Goal: Task Accomplishment & Management: Complete application form

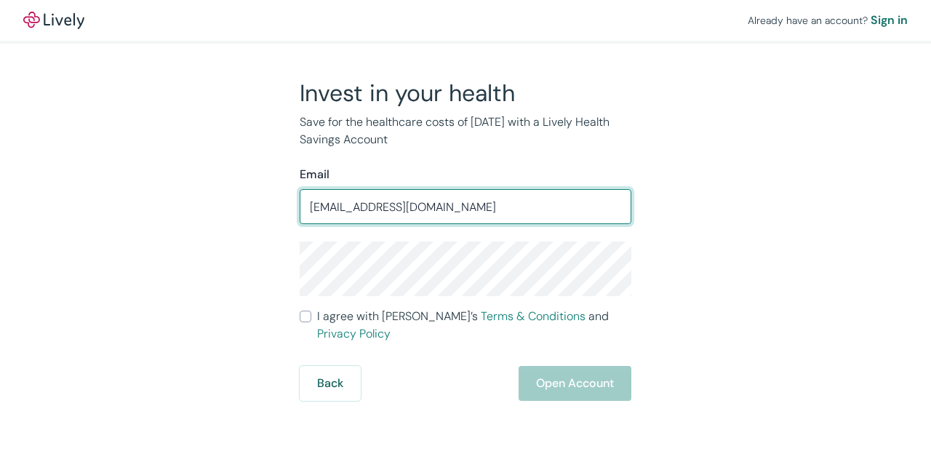
type input "vmcand4@gmail.com"
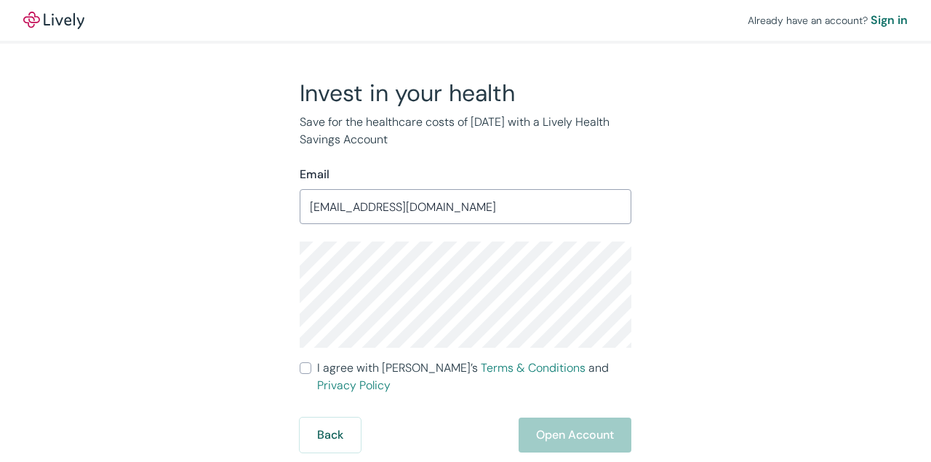
click at [305, 369] on input "I agree with Lively’s Terms & Conditions and Privacy Policy" at bounding box center [306, 368] width 12 height 12
checkbox input "true"
click at [584, 426] on button "Open Account" at bounding box center [575, 434] width 113 height 35
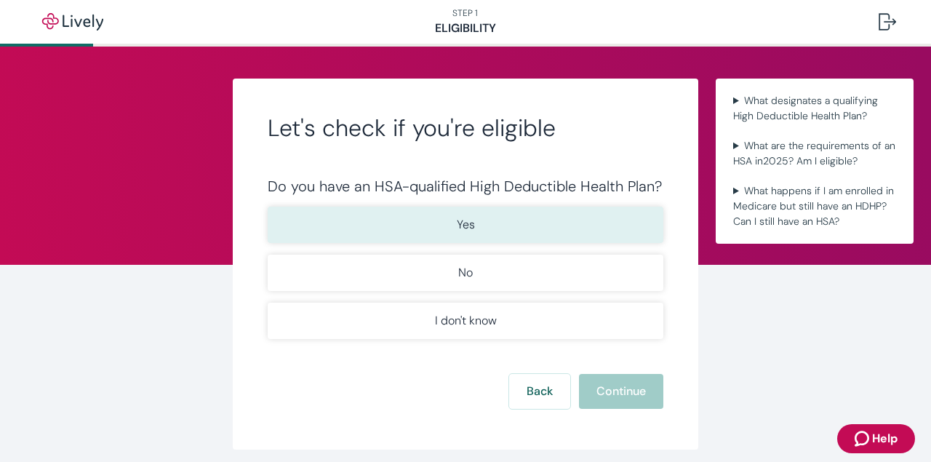
click at [559, 212] on button "Yes" at bounding box center [466, 225] width 396 height 36
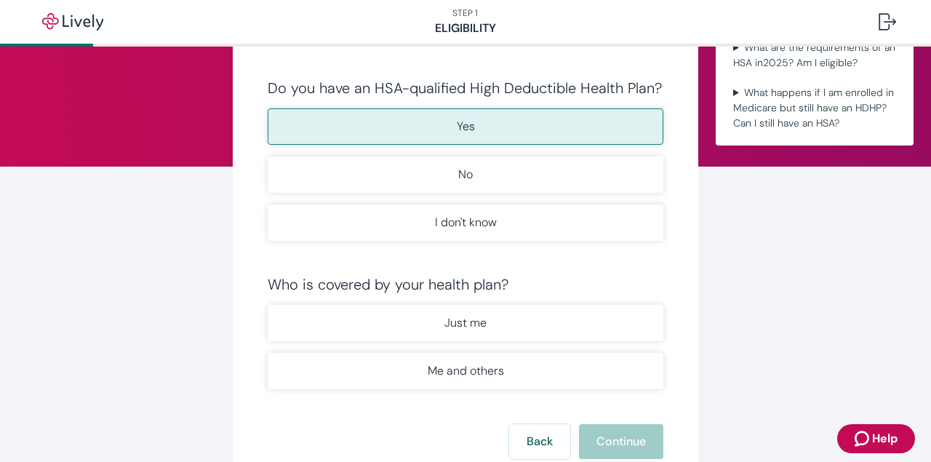
scroll to position [206, 0]
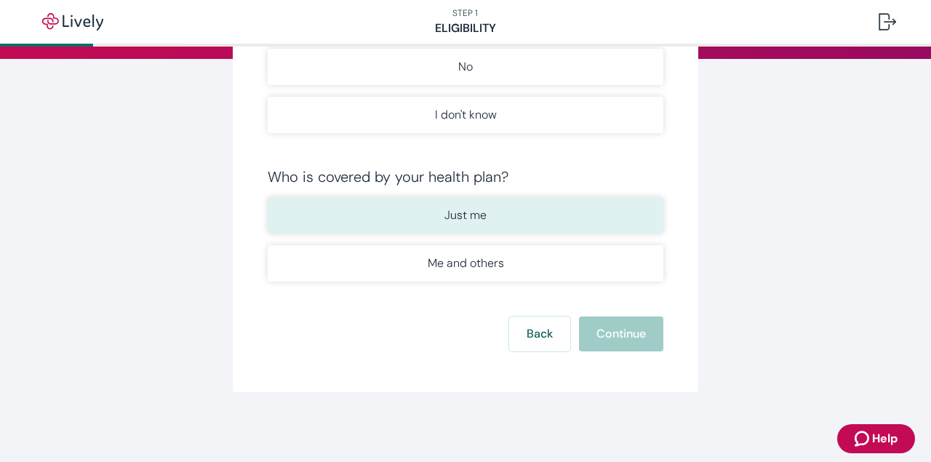
click at [546, 219] on button "Just me" at bounding box center [466, 215] width 396 height 36
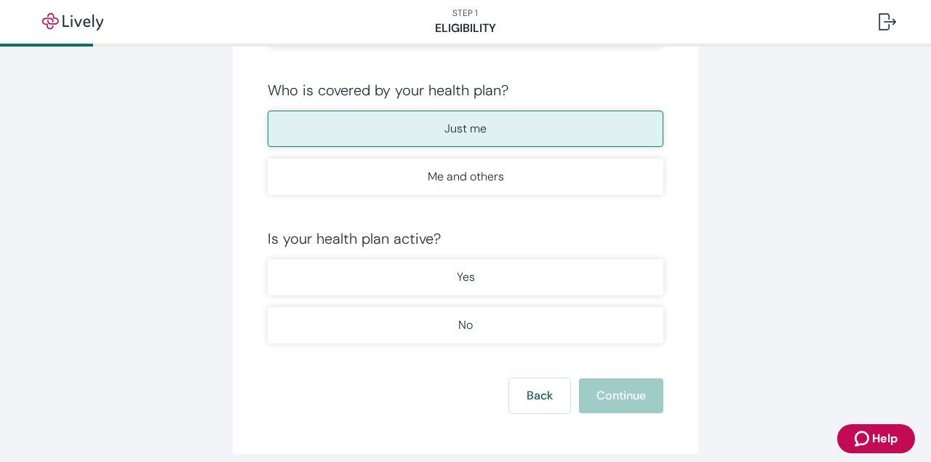
scroll to position [302, 0]
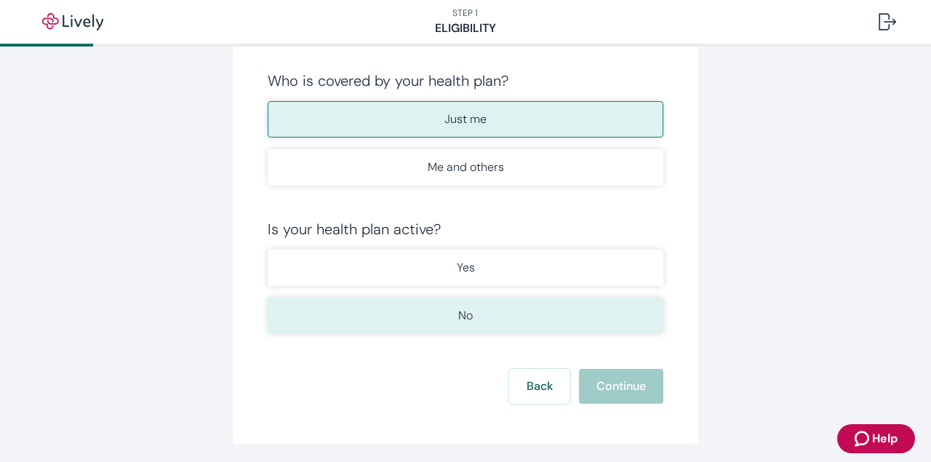
click at [439, 321] on button "No" at bounding box center [466, 315] width 396 height 36
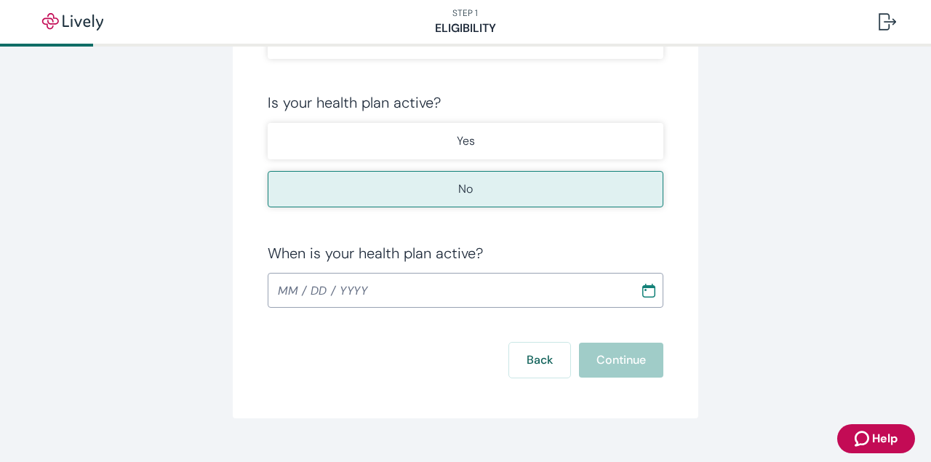
scroll to position [455, 0]
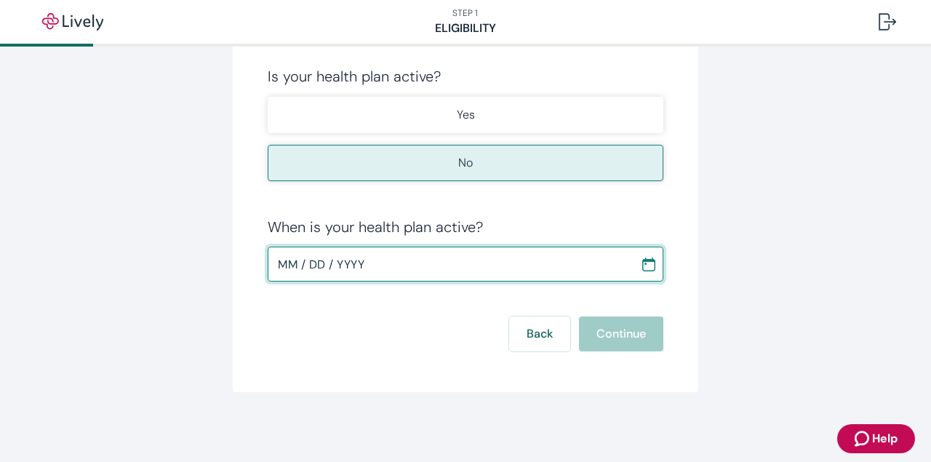
click at [417, 272] on input "MM / DD / YYYY" at bounding box center [449, 263] width 362 height 29
type input "[DATE]"
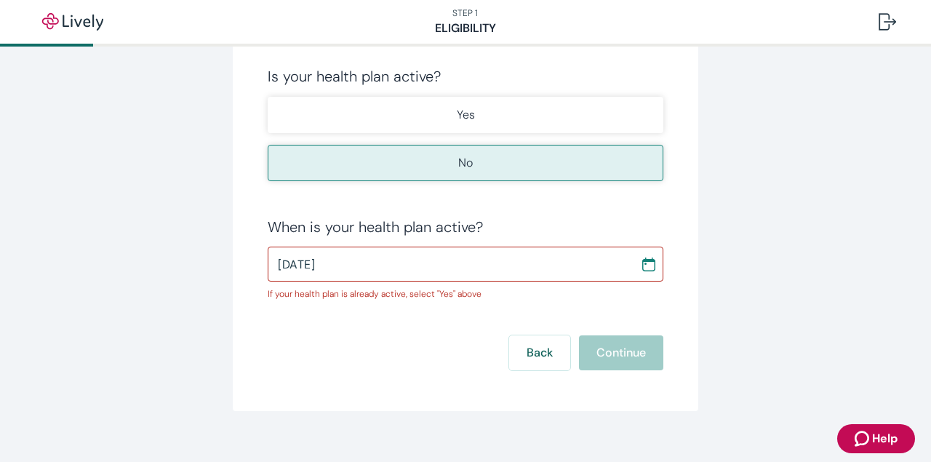
click at [607, 335] on form "Do you have an HSA-qualified High Deductible Health Plan? Yes No I don't know W…" at bounding box center [466, 46] width 396 height 647
click at [559, 269] on input "[DATE]" at bounding box center [449, 263] width 362 height 29
click at [638, 361] on div "Back Continue" at bounding box center [466, 352] width 396 height 35
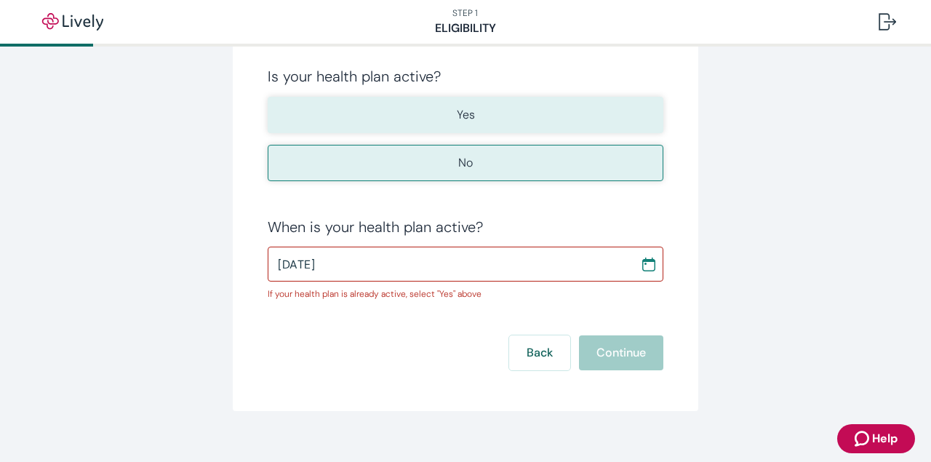
click at [564, 108] on button "Yes" at bounding box center [466, 115] width 396 height 36
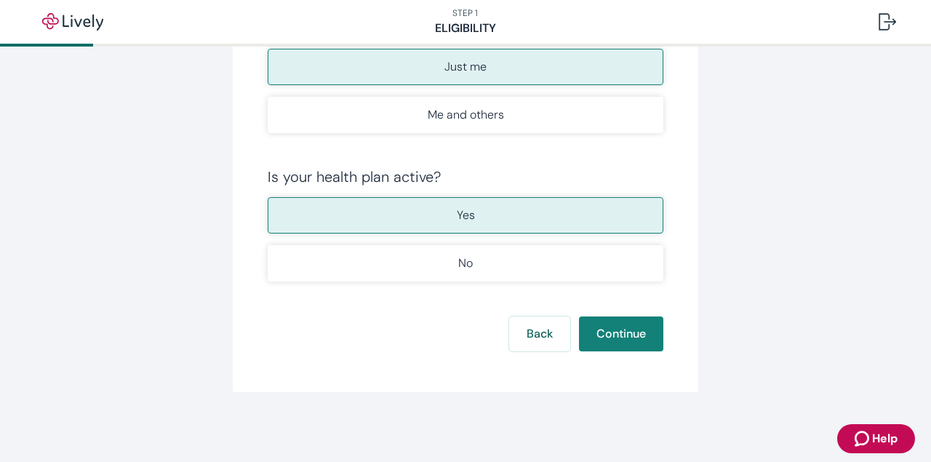
scroll to position [354, 0]
click at [625, 349] on button "Continue" at bounding box center [621, 333] width 84 height 35
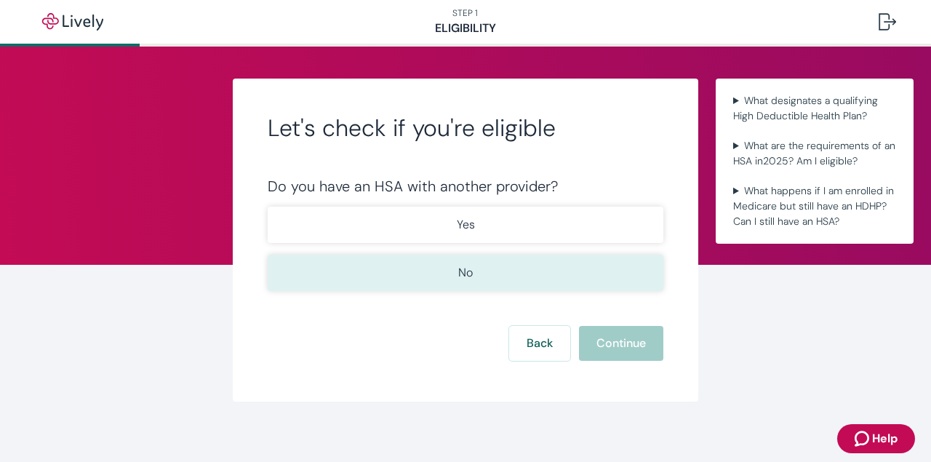
click at [484, 271] on button "No" at bounding box center [466, 273] width 396 height 36
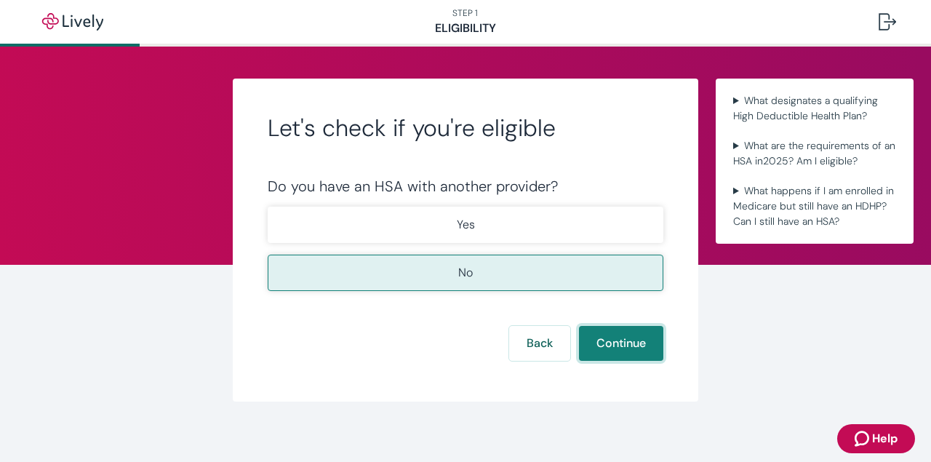
click at [598, 337] on button "Continue" at bounding box center [621, 343] width 84 height 35
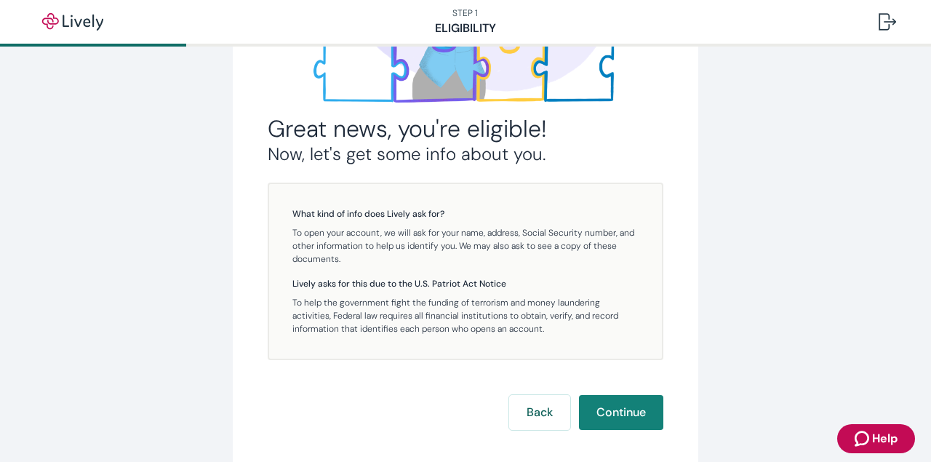
scroll to position [315, 0]
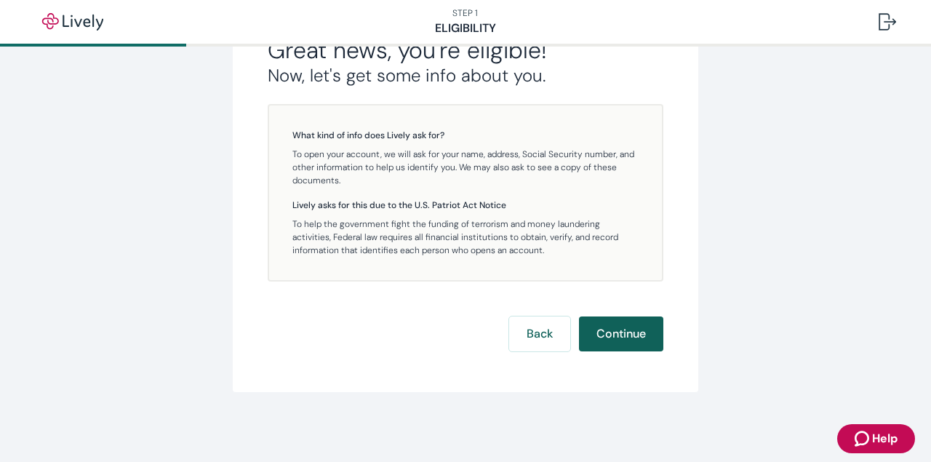
click at [617, 341] on button "Continue" at bounding box center [621, 333] width 84 height 35
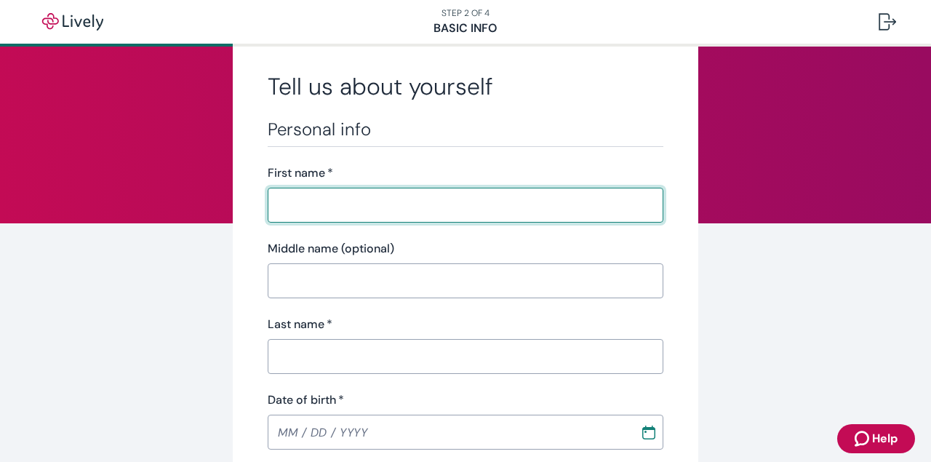
scroll to position [38, 0]
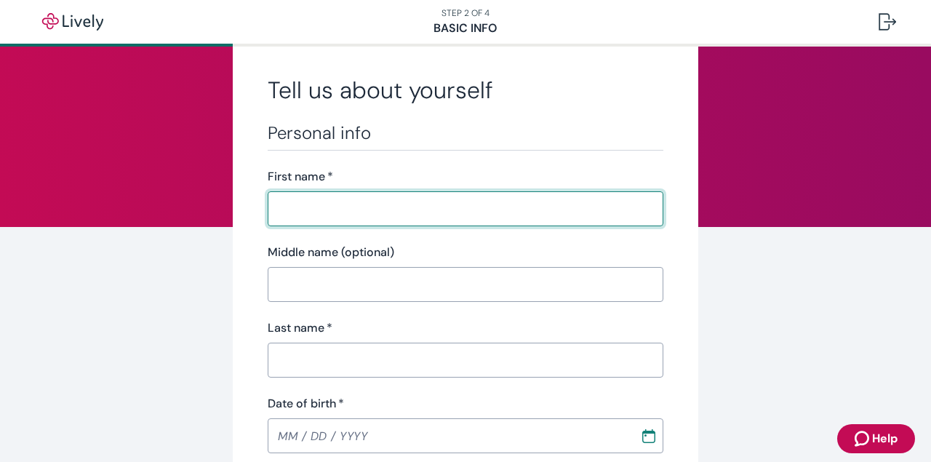
click at [388, 199] on input "First name   *" at bounding box center [466, 208] width 396 height 29
type input "Victoria"
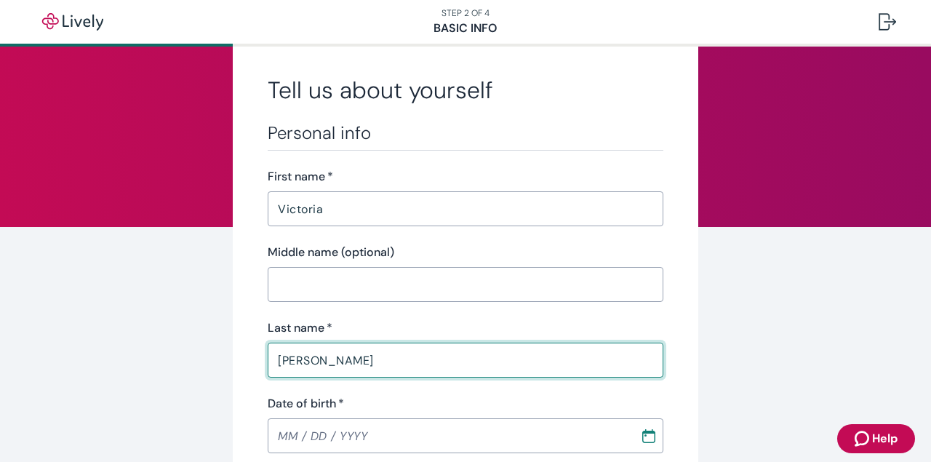
type input "[PERSON_NAME]"
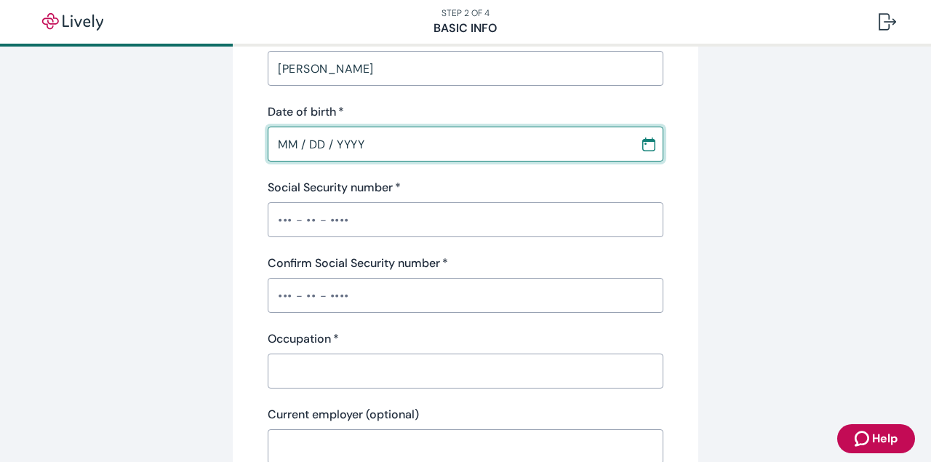
scroll to position [332, 0]
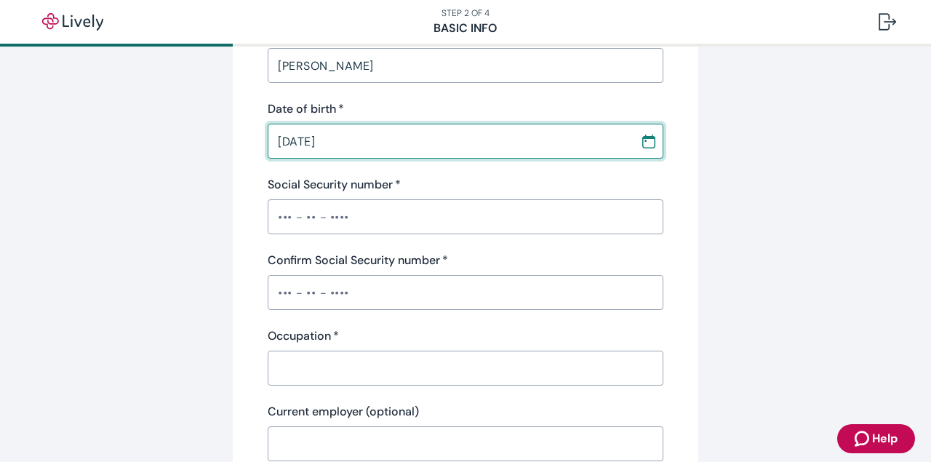
type input "[DATE]"
click at [370, 221] on input "Social Security number   *" at bounding box center [466, 216] width 396 height 29
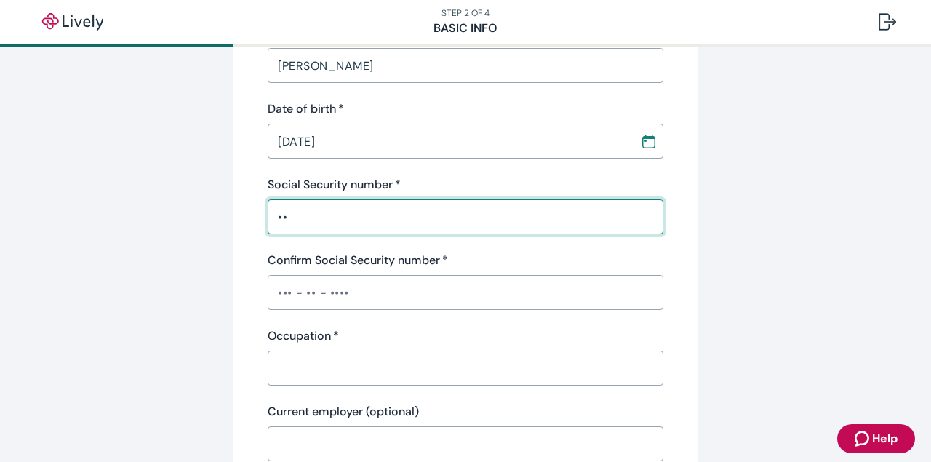
type input "•"
type input "•••-••-2941"
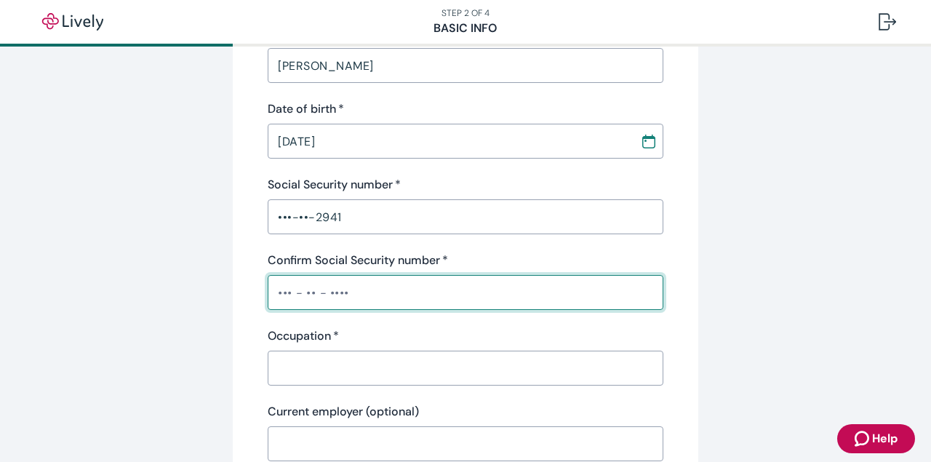
click at [350, 300] on input "Confirm Social Security number   *" at bounding box center [466, 292] width 396 height 29
type input "•••-••-2941"
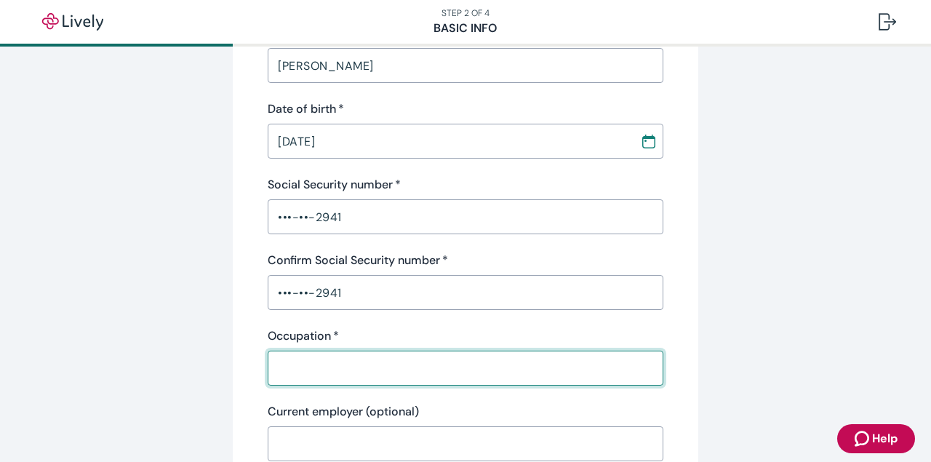
click at [348, 366] on input "Occupation   *" at bounding box center [466, 367] width 396 height 29
type input "Teacher"
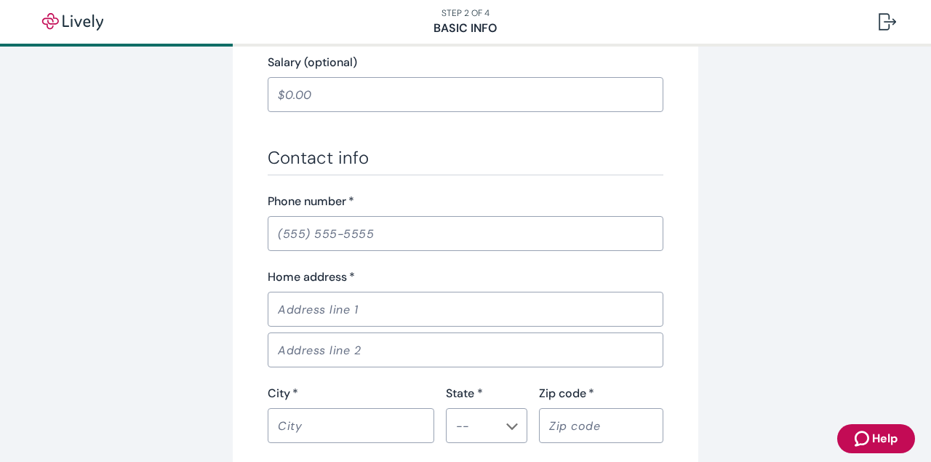
scroll to position [766, 0]
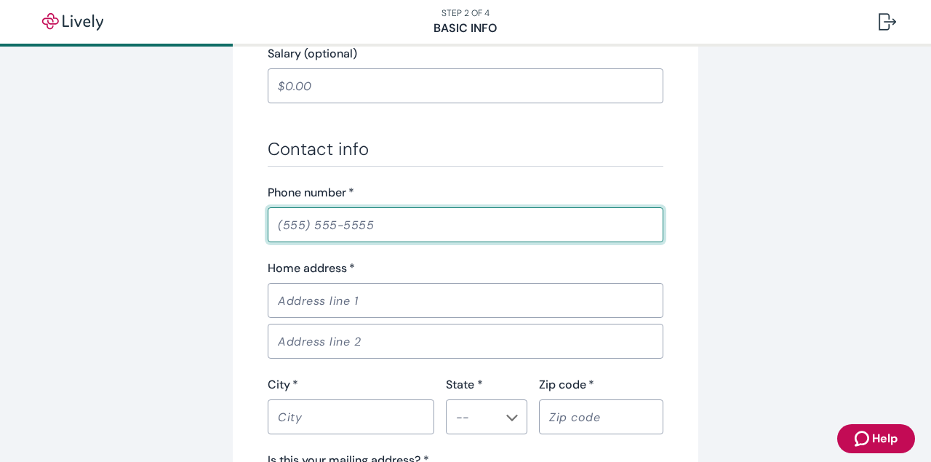
click at [341, 233] on input "Phone number   *" at bounding box center [466, 224] width 396 height 29
type input "8"
type input "[PHONE_NUMBER]"
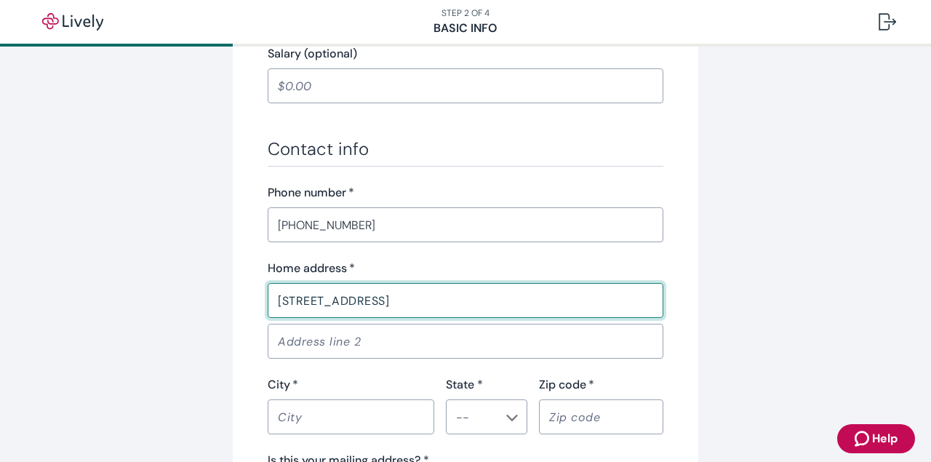
type input "[STREET_ADDRESS]"
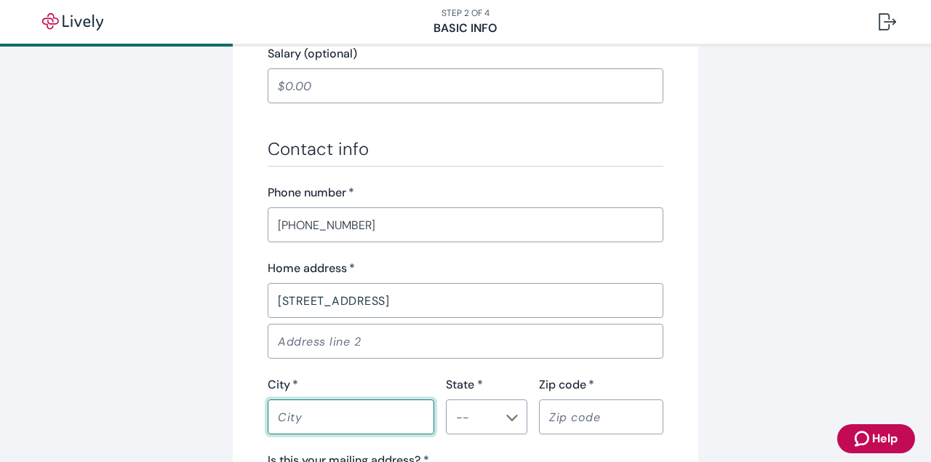
type input "f"
type input "="
type input "Frankfort"
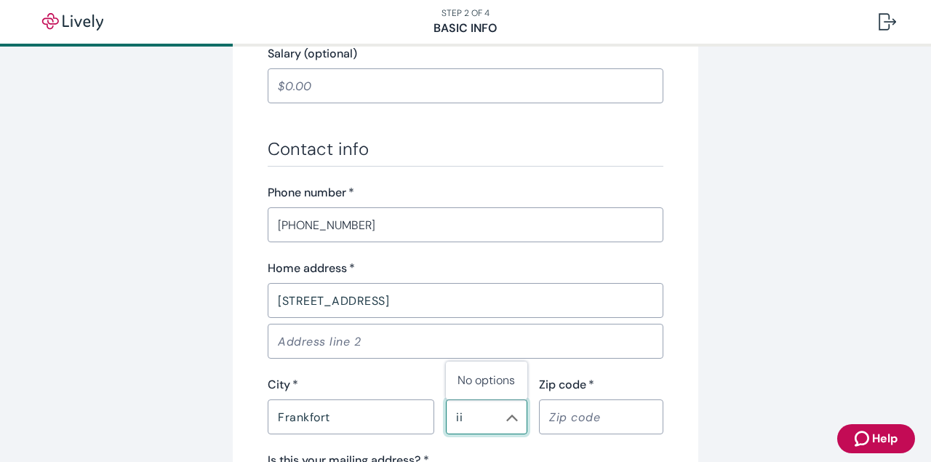
type input "i"
type input "IL"
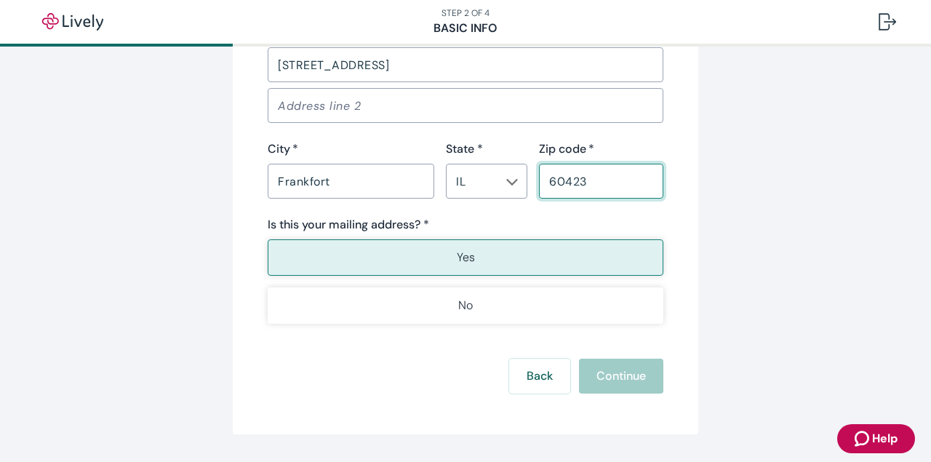
scroll to position [1028, 0]
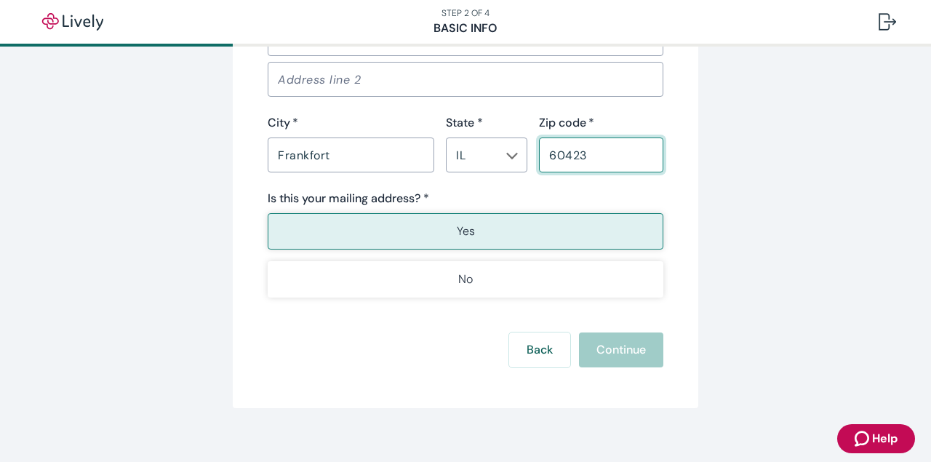
type input "60423"
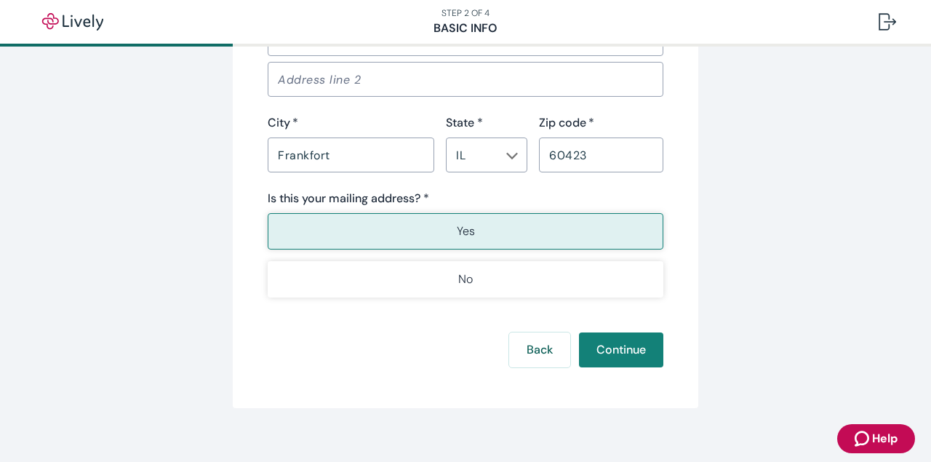
click at [407, 225] on button "Yes" at bounding box center [466, 231] width 396 height 36
click at [629, 346] on button "Continue" at bounding box center [621, 349] width 84 height 35
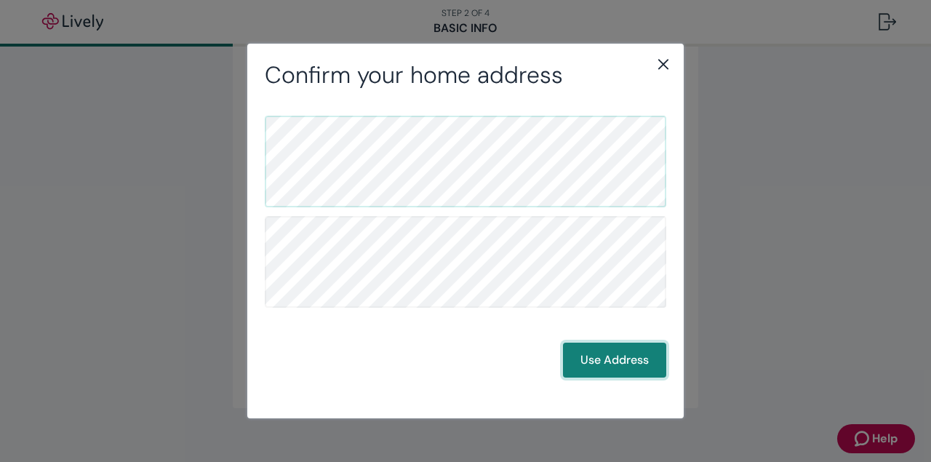
click at [608, 374] on button "Use Address" at bounding box center [614, 360] width 103 height 35
click at [612, 361] on button "Use Address" at bounding box center [614, 360] width 103 height 35
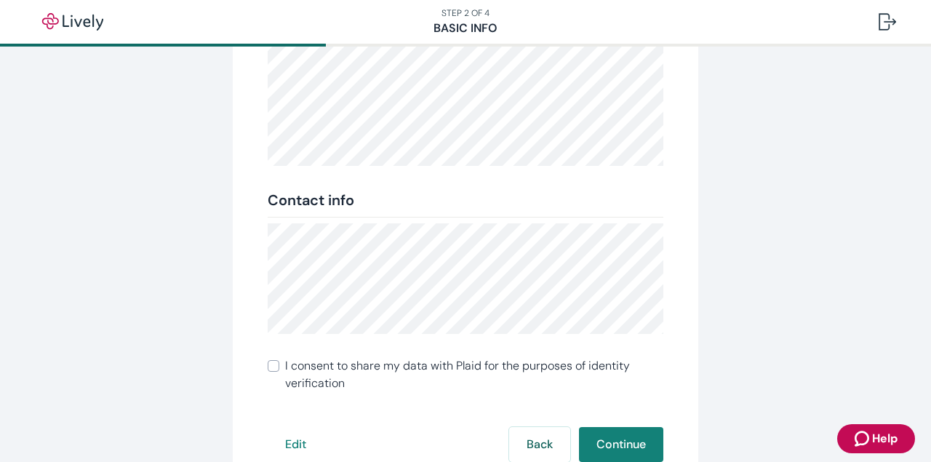
scroll to position [363, 0]
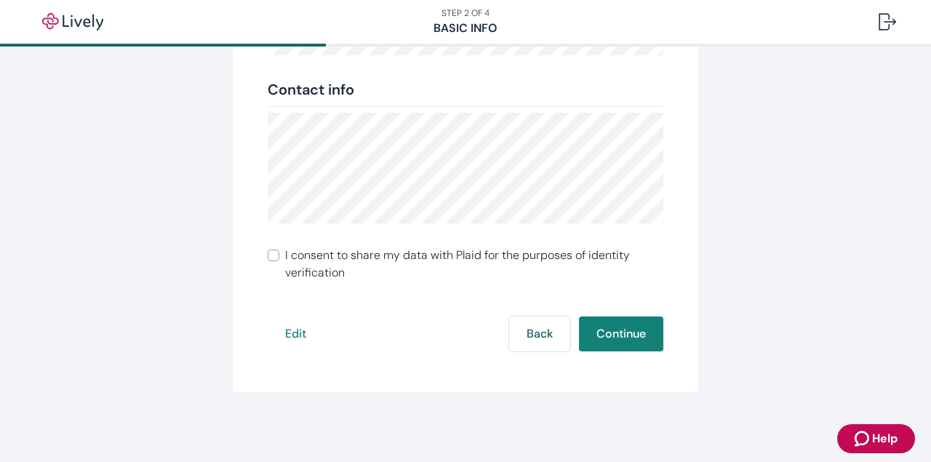
click at [273, 261] on label "I consent to share my data with Plaid for the purposes of identity verification" at bounding box center [466, 264] width 396 height 35
click at [273, 261] on input "I consent to share my data with Plaid for the purposes of identity verification" at bounding box center [274, 255] width 12 height 12
checkbox input "true"
click at [634, 343] on button "Continue" at bounding box center [621, 333] width 84 height 35
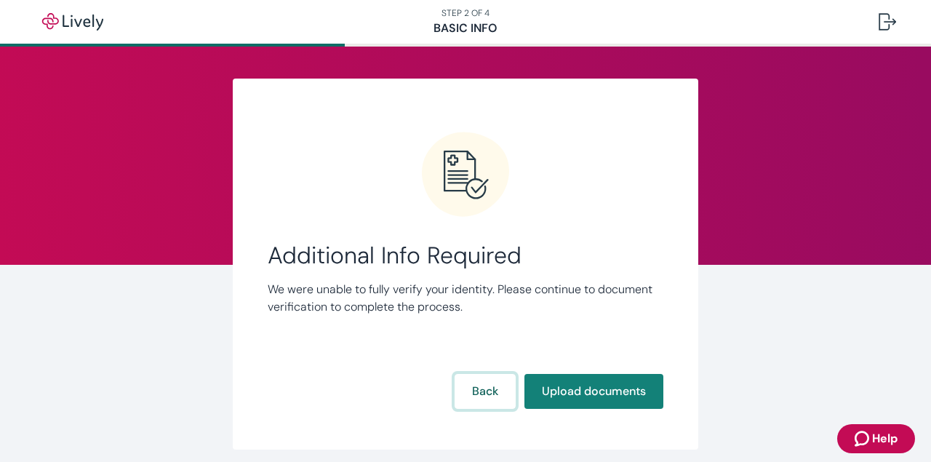
click at [503, 394] on button "Back" at bounding box center [485, 391] width 61 height 35
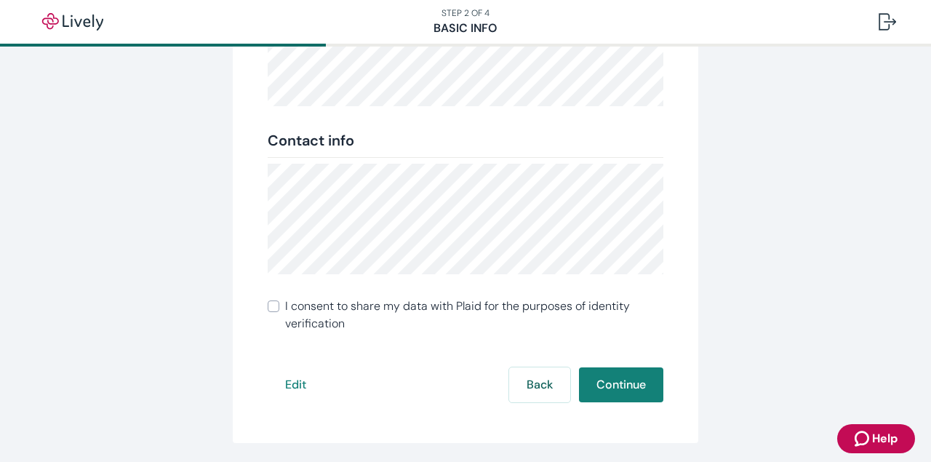
scroll to position [363, 0]
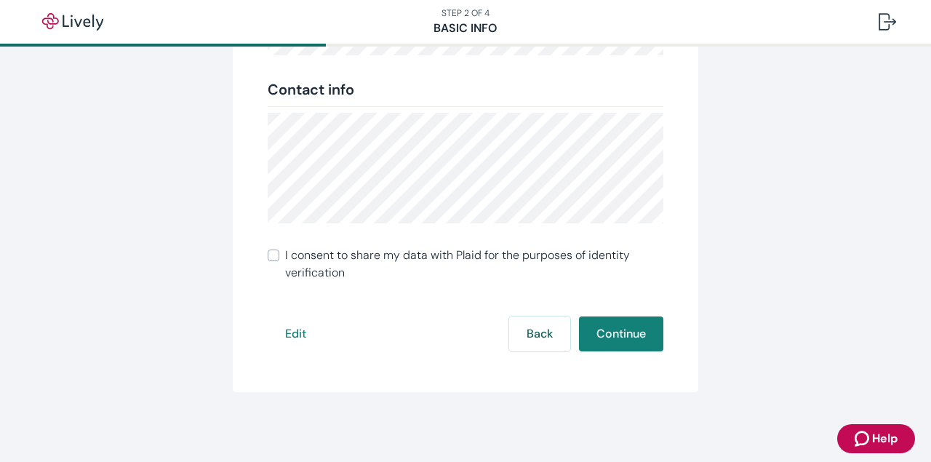
click at [489, 260] on span "I consent to share my data with Plaid for the purposes of identity verification" at bounding box center [474, 264] width 378 height 35
click at [279, 260] on input "I consent to share my data with Plaid for the purposes of identity verification" at bounding box center [274, 255] width 12 height 12
checkbox input "true"
click at [638, 332] on button "Continue" at bounding box center [621, 333] width 84 height 35
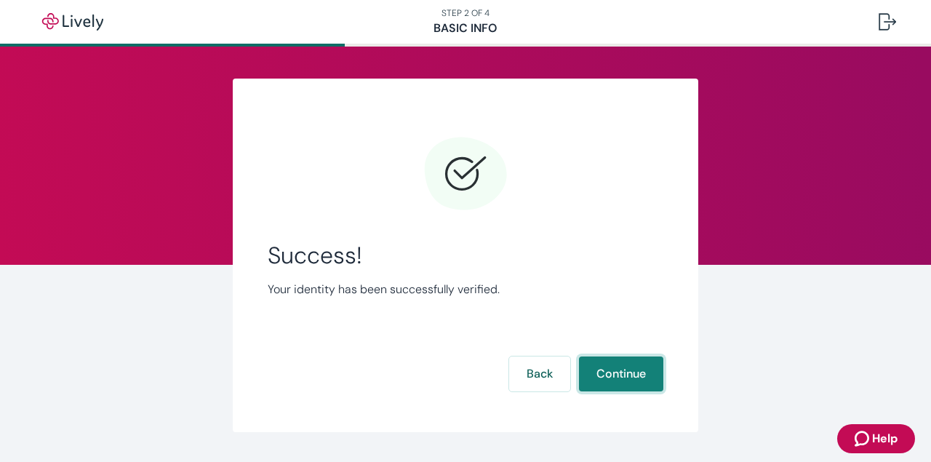
click at [637, 375] on button "Continue" at bounding box center [621, 373] width 84 height 35
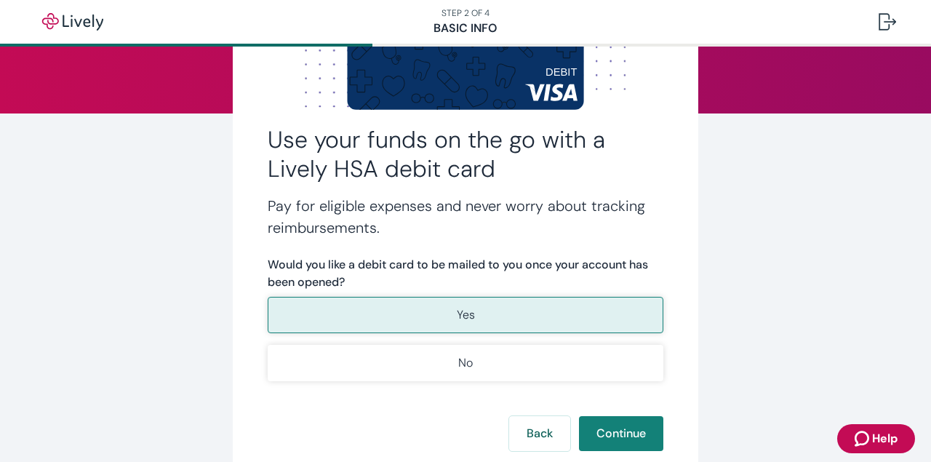
scroll to position [153, 0]
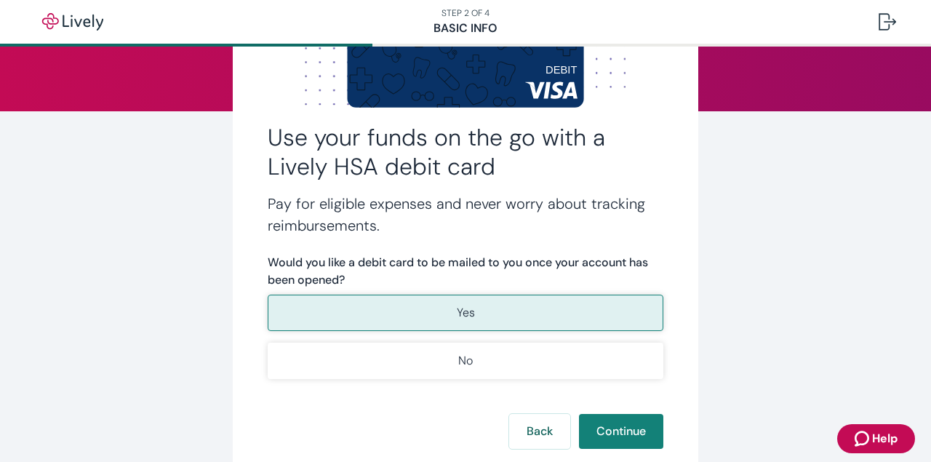
click at [625, 309] on button "Yes" at bounding box center [466, 313] width 396 height 36
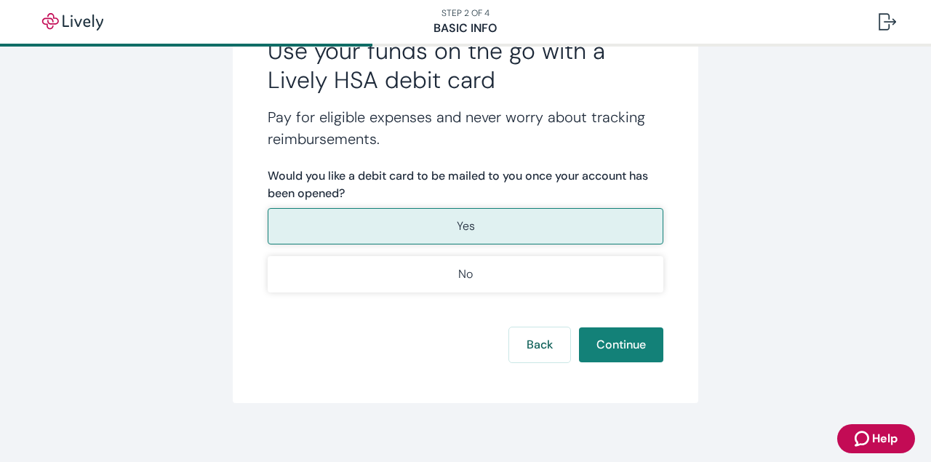
scroll to position [251, 0]
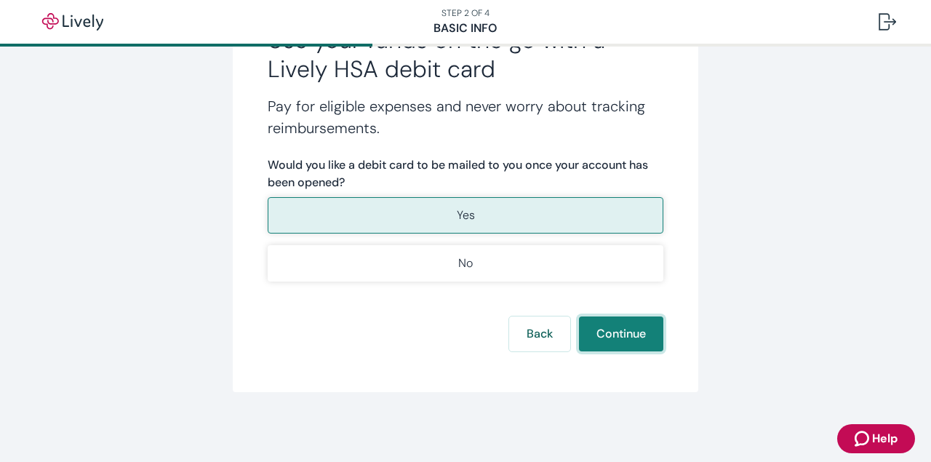
click at [630, 327] on button "Continue" at bounding box center [621, 333] width 84 height 35
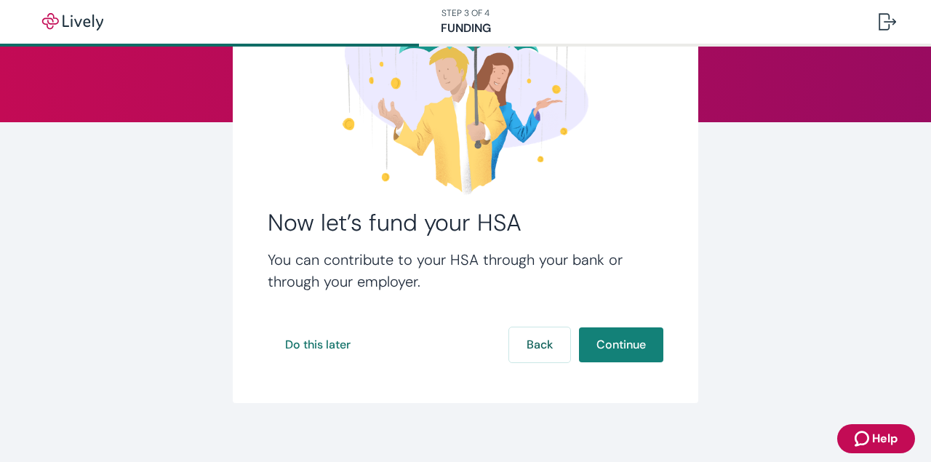
scroll to position [153, 0]
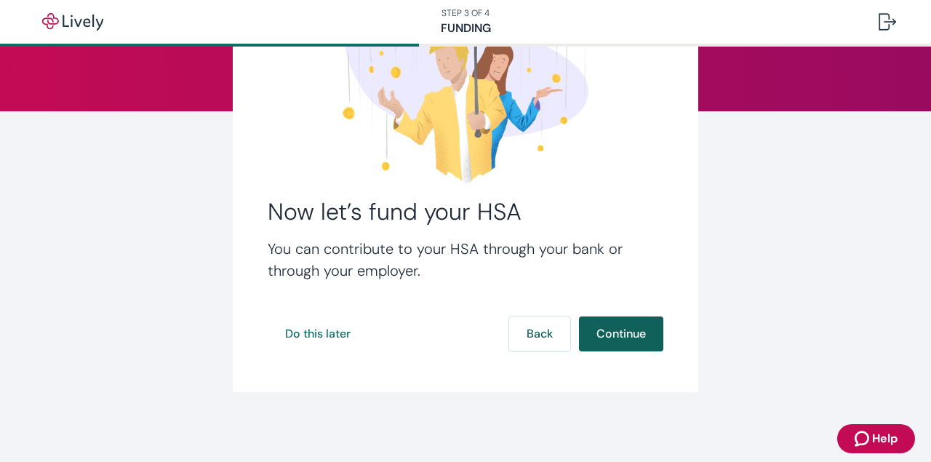
click at [620, 334] on button "Continue" at bounding box center [621, 333] width 84 height 35
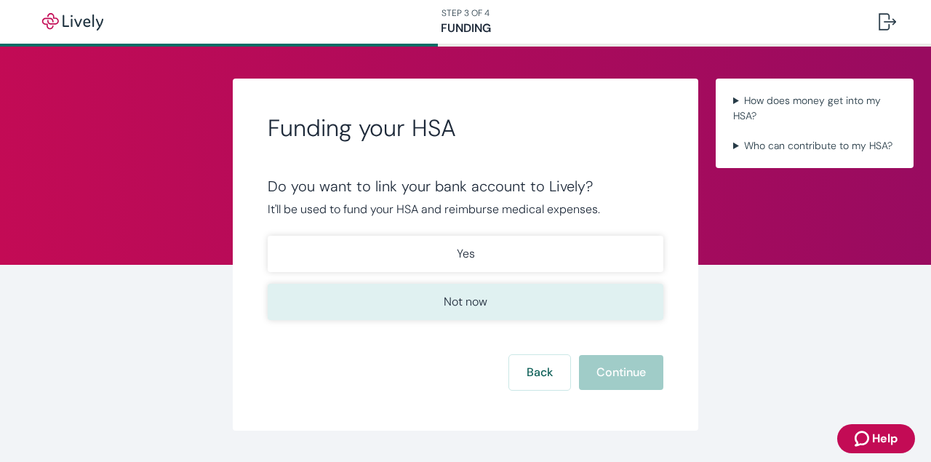
click at [497, 311] on button "Not now" at bounding box center [466, 302] width 396 height 36
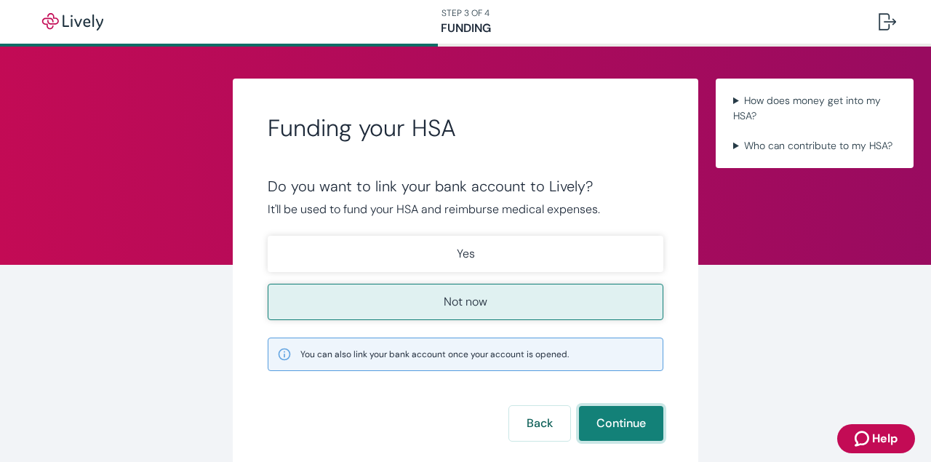
click at [615, 418] on button "Continue" at bounding box center [621, 423] width 84 height 35
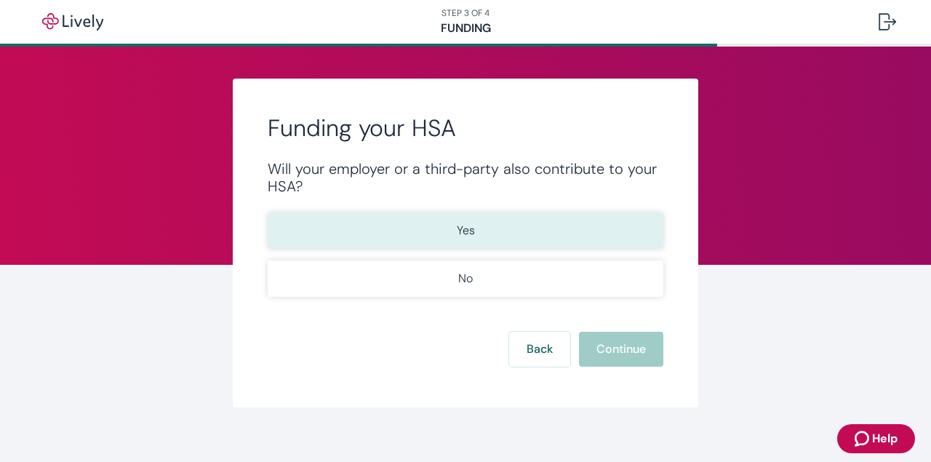
click at [537, 220] on button "Yes" at bounding box center [466, 230] width 396 height 36
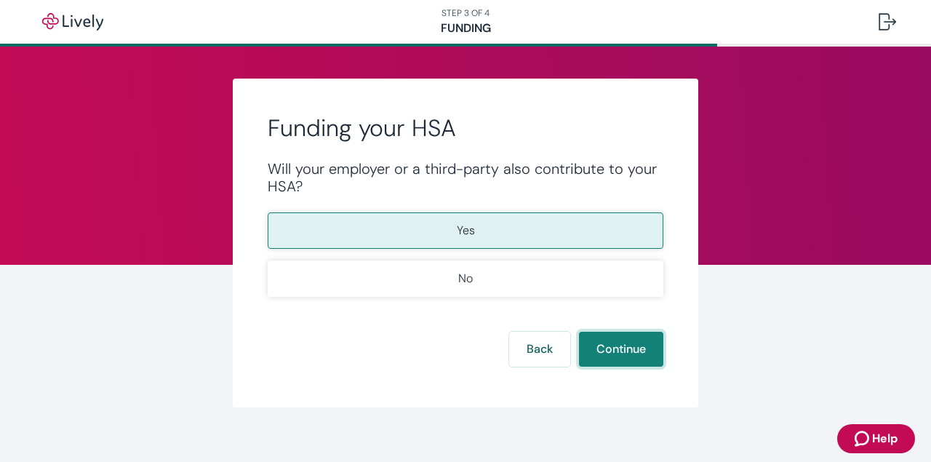
click at [618, 359] on button "Continue" at bounding box center [621, 349] width 84 height 35
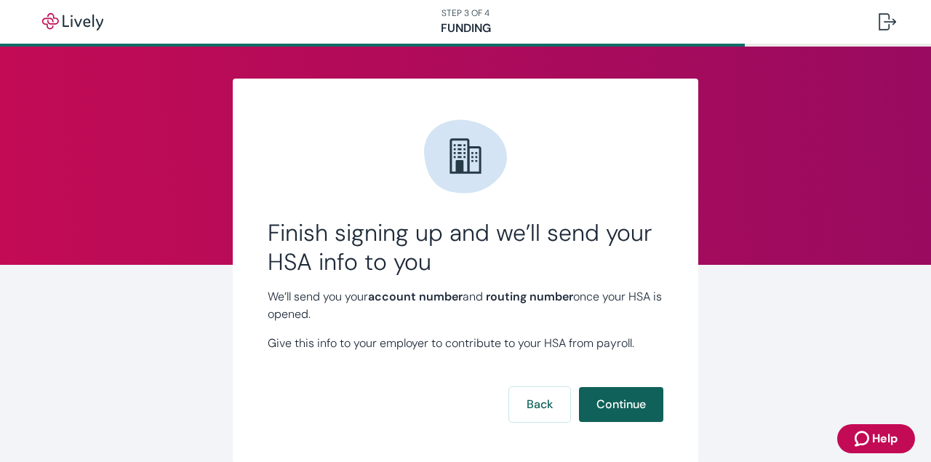
click at [627, 399] on button "Continue" at bounding box center [621, 404] width 84 height 35
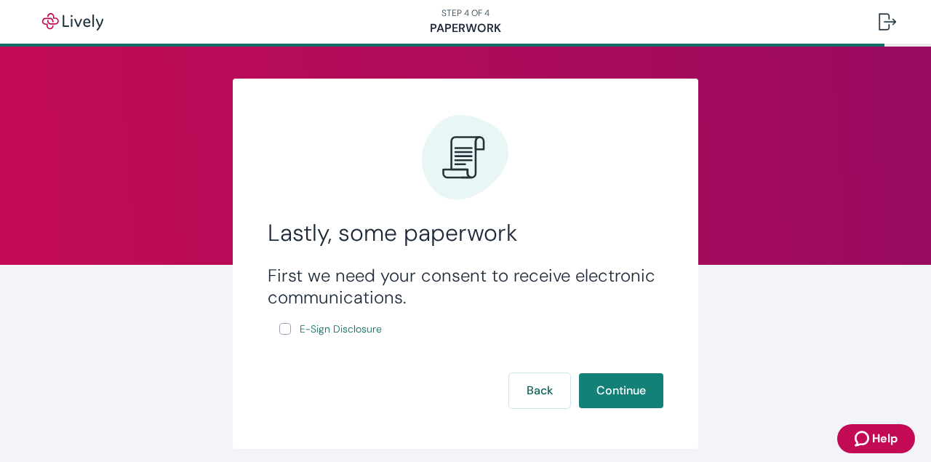
click at [363, 342] on form "First we need your consent to receive electronic communications. E-Sign Disclos…" at bounding box center [466, 336] width 396 height 143
click at [362, 335] on span "E-Sign Disclosure" at bounding box center [341, 328] width 82 height 15
click at [625, 386] on button "Continue" at bounding box center [621, 390] width 84 height 35
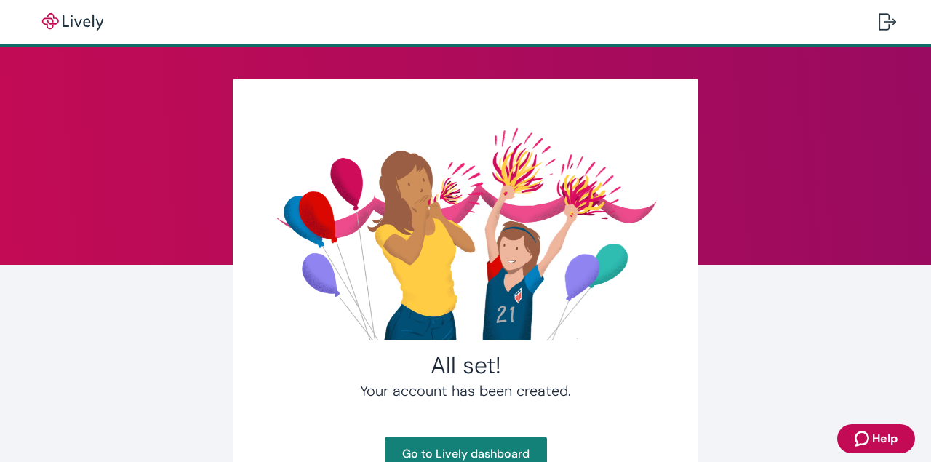
click at [284, 326] on div at bounding box center [466, 231] width 396 height 237
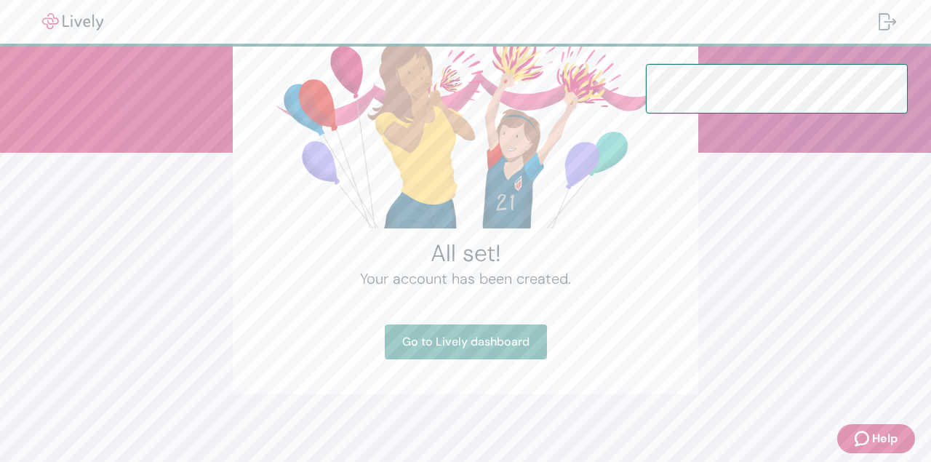
scroll to position [114, 0]
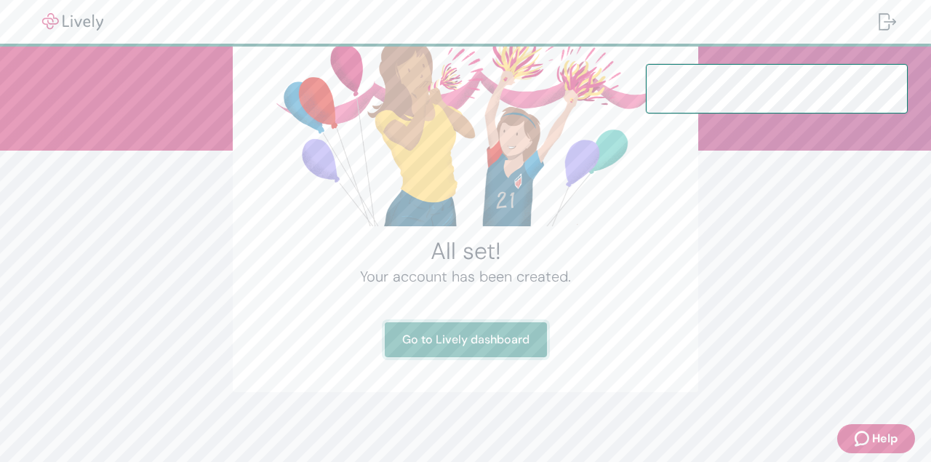
click at [491, 340] on link "Go to Lively dashboard" at bounding box center [466, 339] width 162 height 35
